Goal: Transaction & Acquisition: Purchase product/service

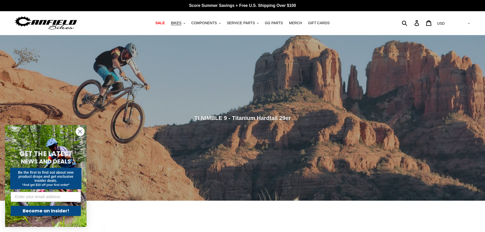
click at [82, 133] on icon "Close dialog" at bounding box center [80, 132] width 4 height 4
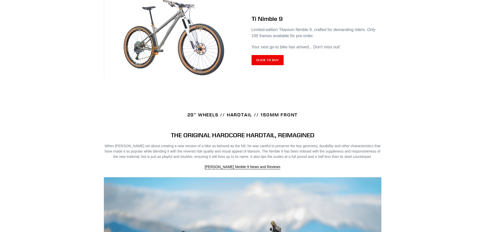
scroll to position [207, 0]
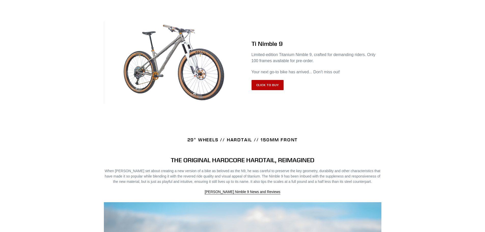
click at [269, 89] on link "Click to Buy" at bounding box center [267, 85] width 32 height 10
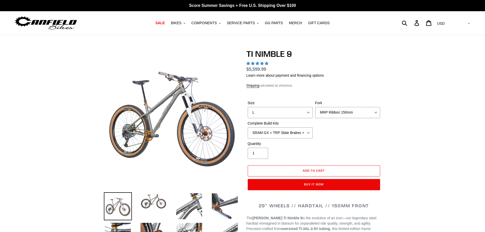
select select "highest-rating"
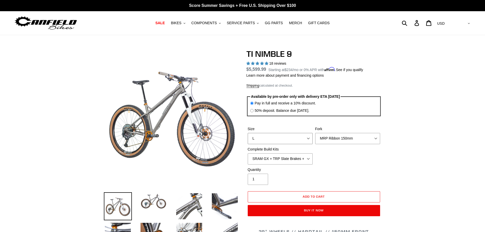
click at [306, 135] on select "S M L XL / XXL (Specify at checkout)" at bounding box center [280, 138] width 65 height 11
select select "M"
click at [248, 133] on select "S M L XL / XXL (Specify at checkout)" at bounding box center [280, 138] width 65 height 11
click at [340, 138] on select "MRP Ribbon 150mm RockShox Lyrik 150mm Fox Factory 36 150mm Cane Creek Helm 150m…" at bounding box center [347, 138] width 65 height 11
click at [315, 133] on select "MRP Ribbon 150mm RockShox Lyrik 150mm Fox Factory 36 150mm Cane Creek Helm 150m…" at bounding box center [347, 138] width 65 height 11
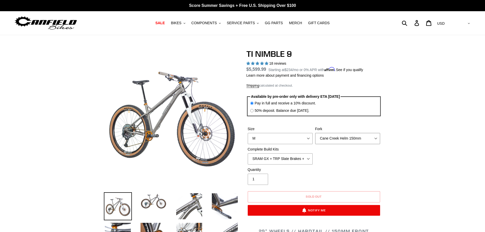
click at [350, 136] on select "MRP Ribbon 150mm RockShox Lyrik 150mm Fox Factory 36 150mm Cane Creek Helm 150m…" at bounding box center [347, 138] width 65 height 11
select select "MRP Ribbon 150mm"
click at [315, 133] on select "MRP Ribbon 150mm RockShox Lyrik 150mm Fox Factory 36 150mm Cane Creek Helm 150m…" at bounding box center [347, 138] width 65 height 11
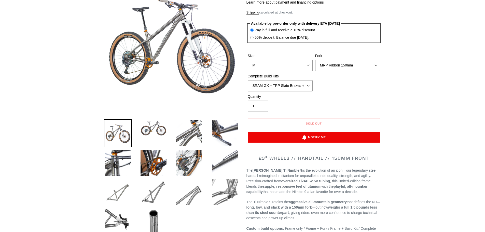
scroll to position [76, 0]
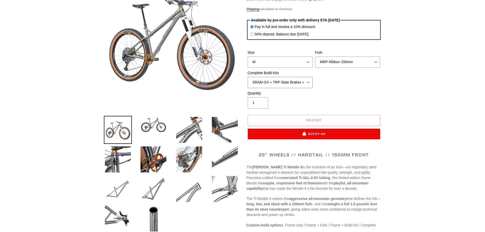
click at [284, 83] on select "SRAM GX + TRP Slate Brakes + Rotors + e13 LG-1 Wheels SHIMANO XT + SHIMANO brak…" at bounding box center [280, 82] width 65 height 11
click at [248, 77] on select "SRAM GX + TRP Slate Brakes + Rotors + e13 LG-1 Wheels SHIMANO XT + SHIMANO brak…" at bounding box center [280, 82] width 65 height 11
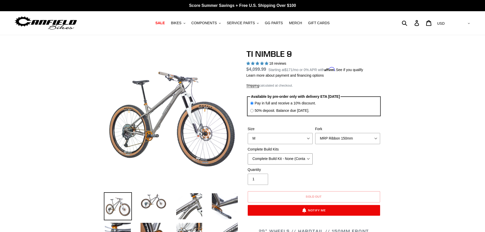
click at [288, 158] on select "SRAM GX + TRP Slate Brakes + Rotors + e13 LG-1 Wheels SHIMANO XT + SHIMANO brak…" at bounding box center [280, 158] width 65 height 11
click at [248, 153] on select "SRAM GX + TRP Slate Brakes + Rotors + e13 LG-1 Wheels SHIMANO XT + SHIMANO brak…" at bounding box center [280, 158] width 65 height 11
click at [286, 160] on select "SRAM GX + TRP Slate Brakes + Rotors + e13 LG-1 Wheels SHIMANO XT + SHIMANO brak…" at bounding box center [280, 158] width 65 height 11
click at [248, 153] on select "SRAM GX + TRP Slate Brakes + Rotors + e13 LG-1 Wheels SHIMANO XT + SHIMANO brak…" at bounding box center [280, 158] width 65 height 11
click at [286, 156] on select "SRAM GX + TRP Slate Brakes + Rotors + e13 LG-1 Wheels SHIMANO XT + SHIMANO brak…" at bounding box center [280, 158] width 65 height 11
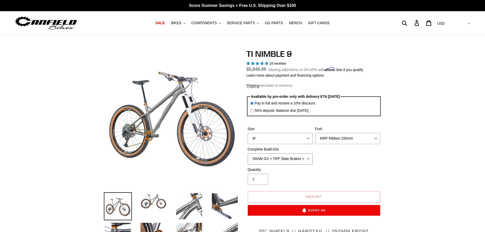
click at [248, 153] on select "SRAM GX + TRP Slate Brakes + Rotors + e13 LG-1 Wheels SHIMANO XT + SHIMANO brak…" at bounding box center [280, 158] width 65 height 11
click at [290, 159] on select "SRAM GX + TRP Slate Brakes + Rotors + e13 LG-1 Wheels SHIMANO XT + SHIMANO brak…" at bounding box center [280, 158] width 65 height 11
click at [248, 153] on select "SRAM GX + TRP Slate Brakes + Rotors + e13 LG-1 Wheels SHIMANO XT + SHIMANO brak…" at bounding box center [280, 158] width 65 height 11
click at [293, 160] on select "SRAM GX + TRP Slate Brakes + Rotors + e13 LG-1 Wheels SHIMANO XT + SHIMANO brak…" at bounding box center [280, 158] width 65 height 11
click at [248, 153] on select "SRAM GX + TRP Slate Brakes + Rotors + e13 LG-1 Wheels SHIMANO XT + SHIMANO brak…" at bounding box center [280, 158] width 65 height 11
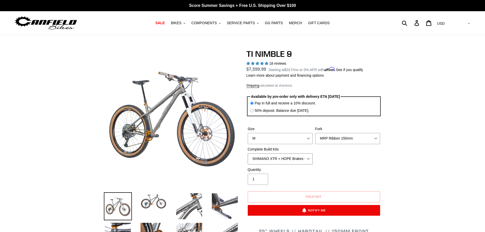
click at [291, 159] on select "SRAM GX + TRP Slate Brakes + Rotors + e13 LG-1 Wheels SHIMANO XT + SHIMANO brak…" at bounding box center [280, 158] width 65 height 11
select select "Complete Build Kit - None (Contact us for Custom Builds)"
click at [248, 153] on select "SRAM GX + TRP Slate Brakes + Rotors + e13 LG-1 Wheels SHIMANO XT + SHIMANO brak…" at bounding box center [280, 158] width 65 height 11
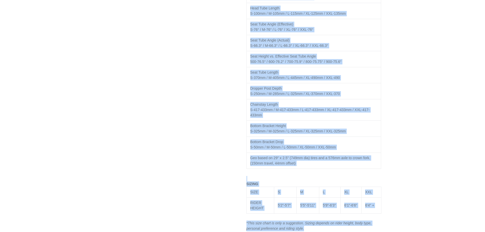
scroll to position [1033, 0]
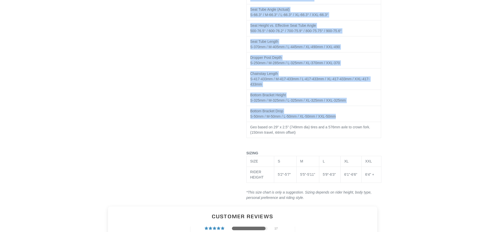
drag, startPoint x: 244, startPoint y: 9, endPoint x: 374, endPoint y: 112, distance: 165.9
